Goal: Information Seeking & Learning: Learn about a topic

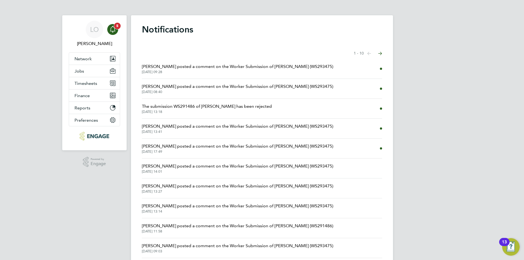
click at [115, 27] on span "5" at bounding box center [117, 26] width 7 height 7
click at [111, 28] on icon "Main navigation" at bounding box center [112, 29] width 7 height 7
click at [81, 61] on span "Network" at bounding box center [82, 58] width 17 height 5
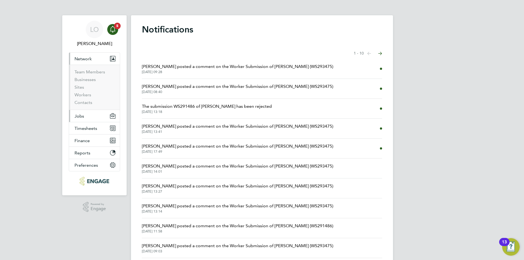
click at [79, 116] on span "Jobs" at bounding box center [79, 115] width 10 height 5
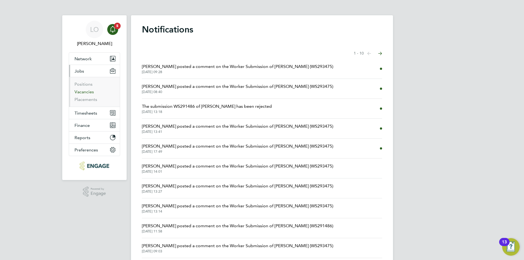
click at [85, 90] on link "Vacancies" at bounding box center [83, 91] width 19 height 5
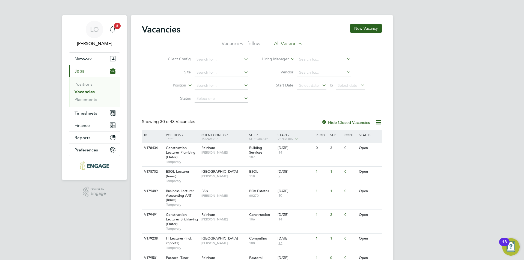
click at [162, 32] on h2 "Vacancies" at bounding box center [161, 29] width 38 height 11
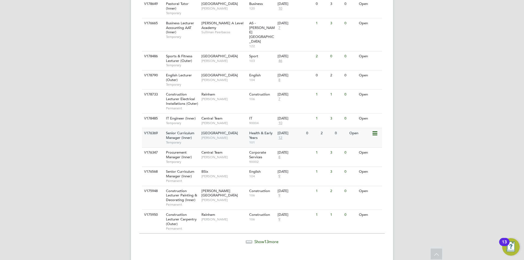
scroll to position [546, 0]
click at [271, 239] on span "Show 13 more" at bounding box center [266, 241] width 24 height 5
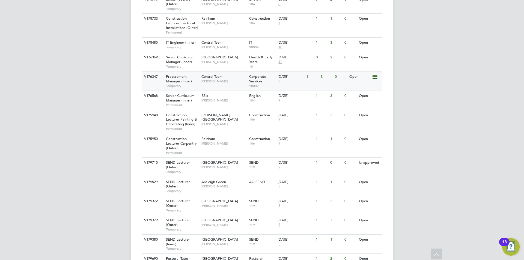
scroll to position [616, 0]
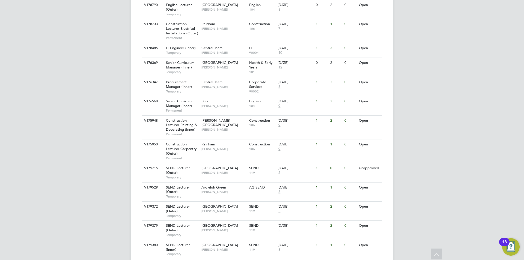
drag, startPoint x: 137, startPoint y: 91, endPoint x: 401, endPoint y: 97, distance: 264.7
click at [180, 60] on span "Senior Curriculum Manager (Inner)" at bounding box center [180, 64] width 28 height 9
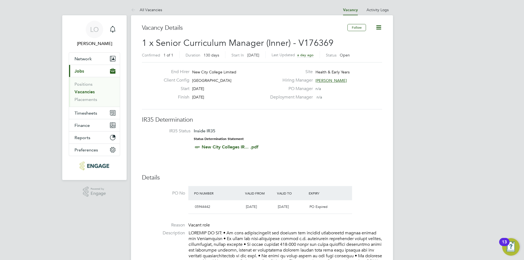
click at [247, 43] on span "1 x Senior Curriculum Manager (Inner) - V176369" at bounding box center [237, 43] width 191 height 11
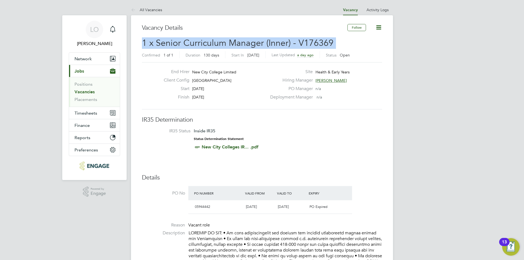
click at [247, 43] on span "1 x Senior Curriculum Manager (Inner) - V176369" at bounding box center [237, 43] width 191 height 11
click at [208, 43] on span "1 x Senior Curriculum Manager (Inner) - V176369" at bounding box center [237, 43] width 191 height 11
drag, startPoint x: 142, startPoint y: 27, endPoint x: 366, endPoint y: 54, distance: 225.6
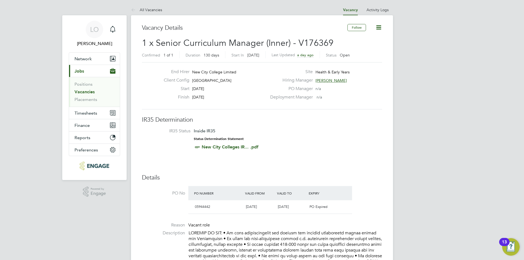
click at [366, 54] on div "Confirmed 1 of 1 Duration 130 days Start In 20 days ago Last Updated a day ago …" at bounding box center [262, 55] width 240 height 9
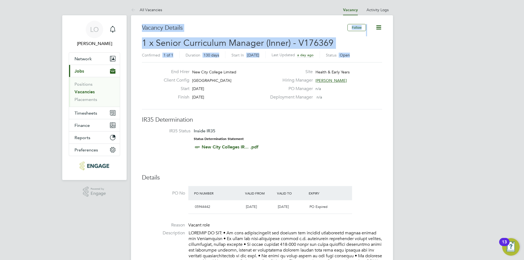
drag, startPoint x: 359, startPoint y: 55, endPoint x: 141, endPoint y: 26, distance: 219.8
drag, startPoint x: 139, startPoint y: 26, endPoint x: 366, endPoint y: 57, distance: 229.6
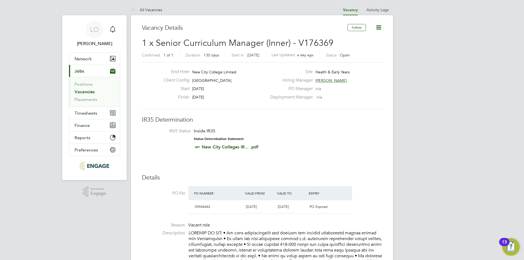
click at [366, 57] on div "Confirmed 1 of 1 Duration 130 days Start In 20 days ago Last Updated a day ago …" at bounding box center [262, 55] width 240 height 9
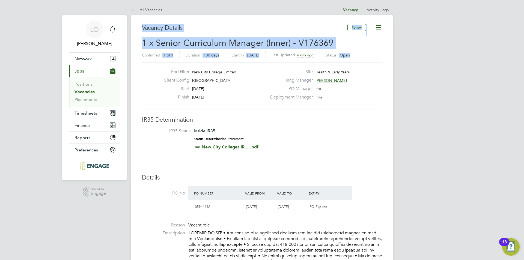
drag, startPoint x: 360, startPoint y: 56, endPoint x: 138, endPoint y: 28, distance: 224.1
drag, startPoint x: 138, startPoint y: 27, endPoint x: 366, endPoint y: 55, distance: 229.6
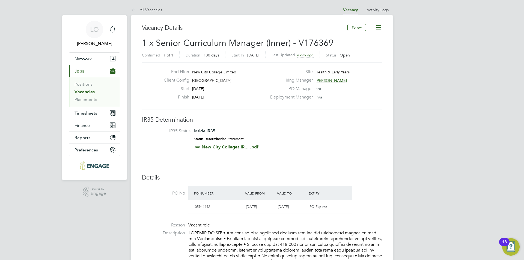
click at [366, 55] on div "Confirmed 1 of 1 Duration 130 days Start In 20 days ago Last Updated a day ago …" at bounding box center [262, 55] width 240 height 9
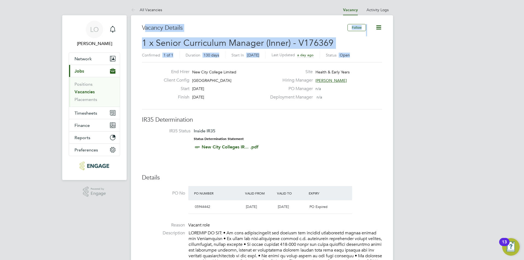
drag, startPoint x: 145, startPoint y: 27, endPoint x: 380, endPoint y: 58, distance: 236.7
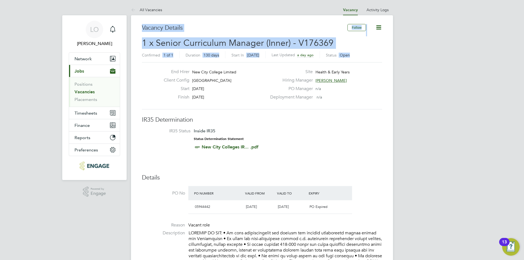
drag, startPoint x: 372, startPoint y: 53, endPoint x: 144, endPoint y: 29, distance: 229.7
click at [144, 29] on h3 "Vacancy Details" at bounding box center [244, 28] width 205 height 8
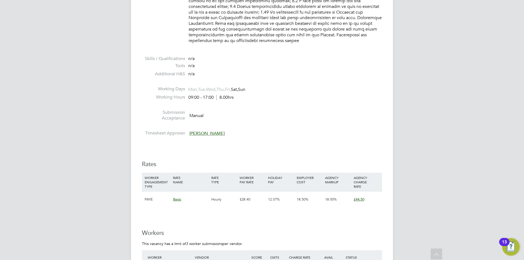
scroll to position [682, 0]
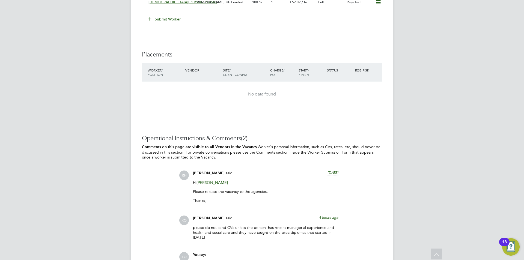
scroll to position [927, 0]
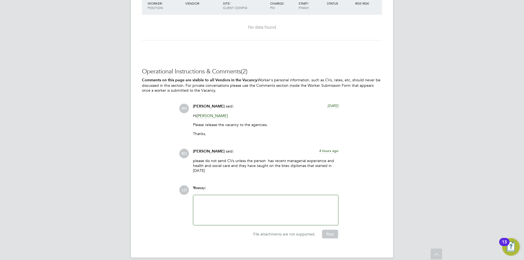
click at [276, 158] on p "please do not send CVs unless the person has recent managerial experience and h…" at bounding box center [265, 165] width 145 height 15
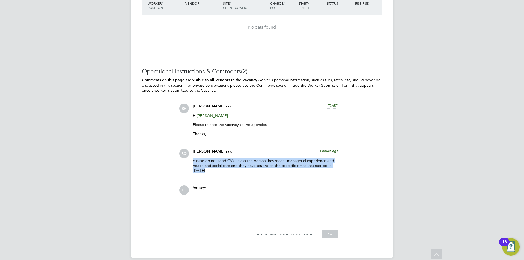
click at [276, 158] on p "please do not send CVs unless the person has recent managerial experience and h…" at bounding box center [265, 165] width 145 height 15
click at [260, 158] on p "please do not send CVs unless the person has recent managerial experience and h…" at bounding box center [265, 165] width 145 height 15
drag, startPoint x: 211, startPoint y: 163, endPoint x: 19, endPoint y: 137, distance: 193.8
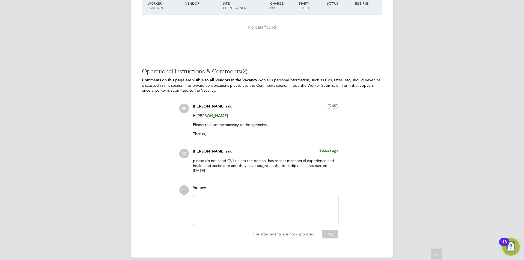
click at [271, 78] on p "Comments on this page are visible to all Vendors in the Vacancy. Worker's perso…" at bounding box center [262, 84] width 240 height 15
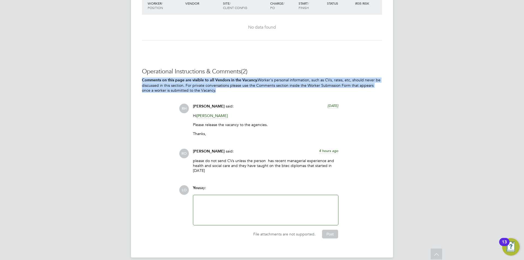
click at [271, 78] on p "Comments on this page are visible to all Vendors in the Vacancy. Worker's perso…" at bounding box center [262, 84] width 240 height 15
click at [290, 79] on p "Comments on this page are visible to all Vendors in the Vacancy. Worker's perso…" at bounding box center [262, 84] width 240 height 15
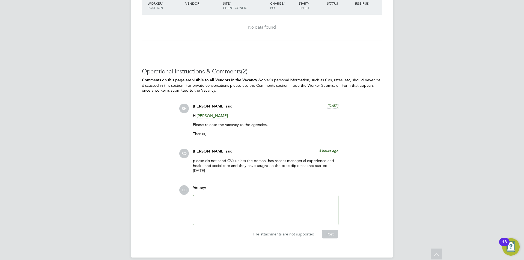
drag, startPoint x: 204, startPoint y: 85, endPoint x: 124, endPoint y: 66, distance: 82.4
drag, startPoint x: 216, startPoint y: 86, endPoint x: 135, endPoint y: 62, distance: 84.1
